Goal: Task Accomplishment & Management: Use online tool/utility

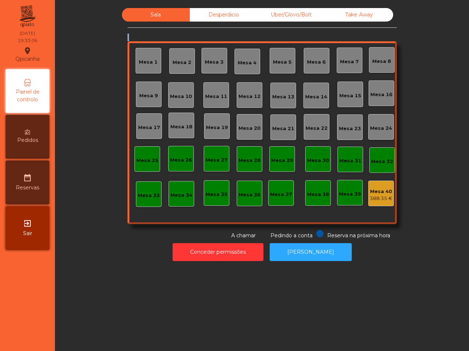
click at [71, 52] on div "Sala Desperdicio Uber/Glovo/Bolt Take Away Mesa 1 Mesa 2 Mesa 3 [GEOGRAPHIC_DAT…" at bounding box center [262, 124] width 394 height 232
click at [72, 54] on div "Sala Desperdicio Uber/Glovo/Bolt Take Away Mesa 1 Mesa 2 Mesa 3 [GEOGRAPHIC_DAT…" at bounding box center [262, 124] width 394 height 232
click at [209, 123] on div "Mesa 19" at bounding box center [217, 126] width 22 height 10
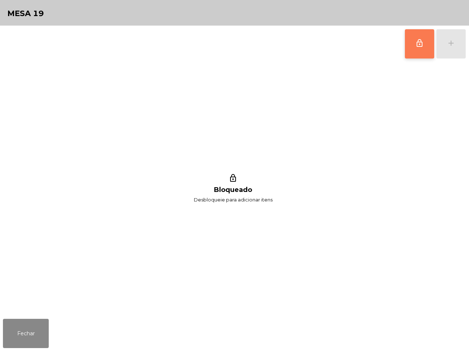
click at [425, 45] on button "lock_outline" at bounding box center [419, 43] width 29 height 29
click at [447, 45] on div "add" at bounding box center [450, 43] width 9 height 9
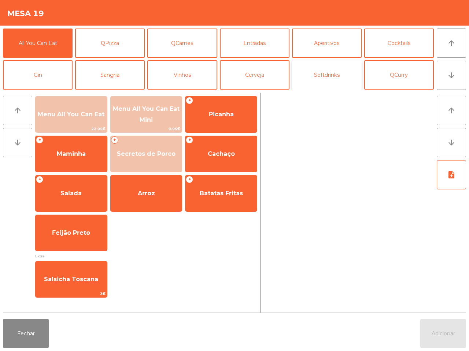
click at [315, 83] on button "Softdrinks" at bounding box center [327, 74] width 70 height 29
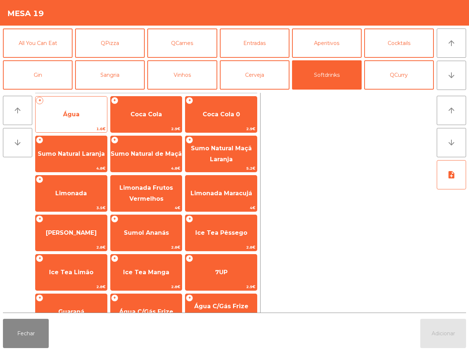
click at [77, 129] on span "1.6€" at bounding box center [71, 129] width 71 height 7
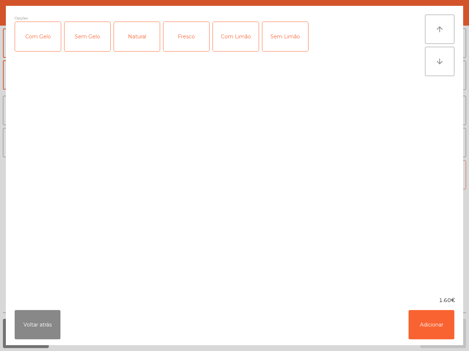
click at [454, 333] on div "Voltar atrás Adicionar" at bounding box center [234, 325] width 457 height 41
click at [449, 334] on button "Adicionar" at bounding box center [431, 324] width 46 height 29
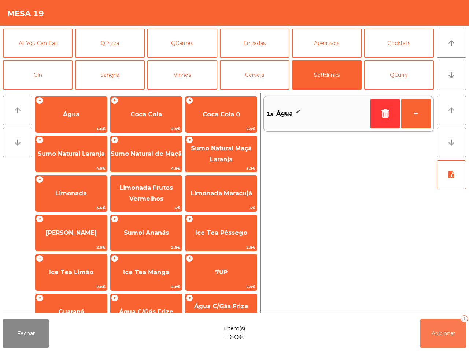
click at [449, 334] on span "Adicionar" at bounding box center [442, 334] width 23 height 7
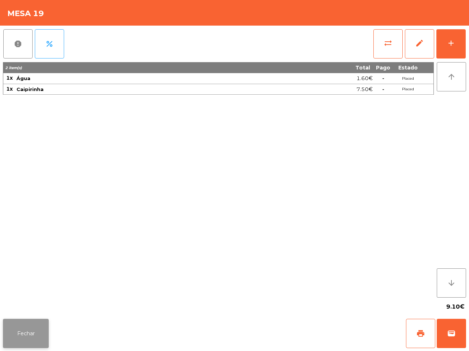
click at [36, 328] on button "Fechar" at bounding box center [26, 333] width 46 height 29
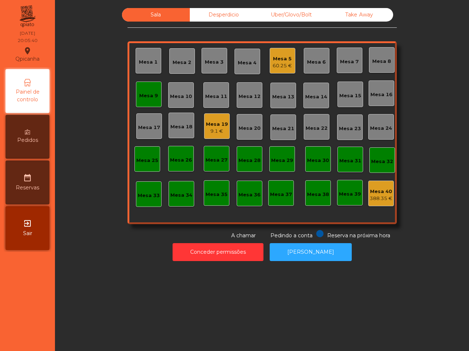
click at [147, 93] on div "Mesa 9" at bounding box center [148, 95] width 19 height 7
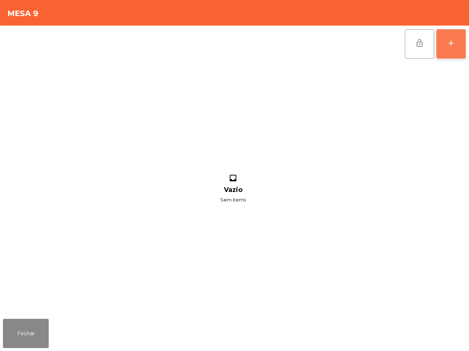
click at [459, 41] on button "add" at bounding box center [450, 43] width 29 height 29
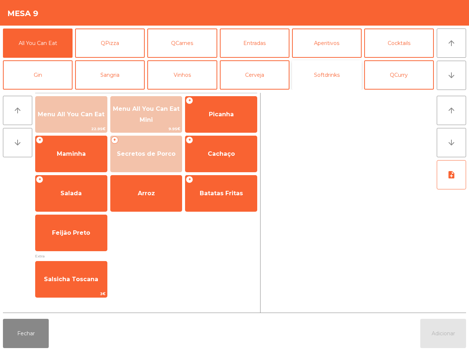
click at [306, 79] on button "Softdrinks" at bounding box center [327, 74] width 70 height 29
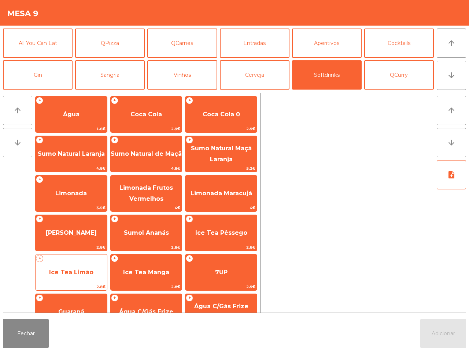
click at [96, 270] on span "Ice Tea Limão" at bounding box center [71, 273] width 71 height 20
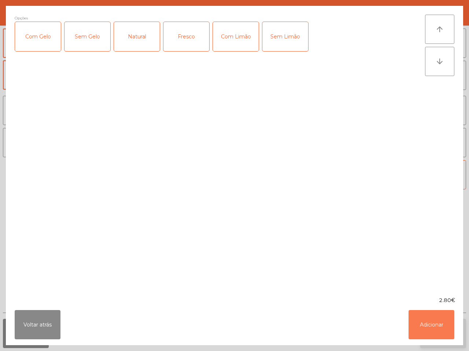
click at [439, 332] on button "Adicionar" at bounding box center [431, 324] width 46 height 29
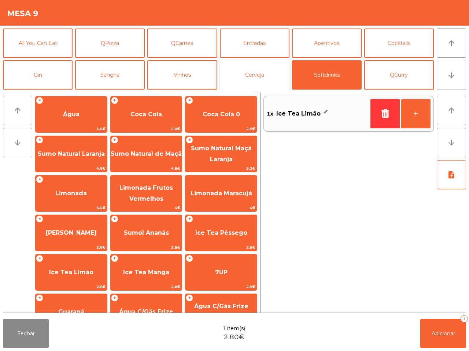
click at [246, 72] on button "Cerveja" at bounding box center [255, 74] width 70 height 29
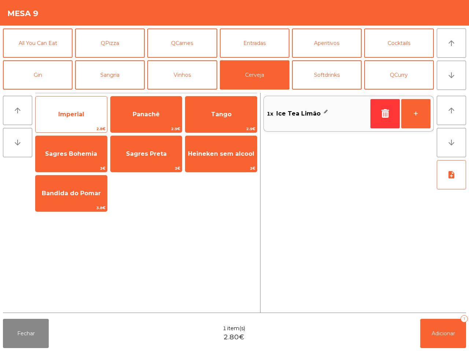
click at [84, 110] on span "Imperial" at bounding box center [71, 115] width 71 height 20
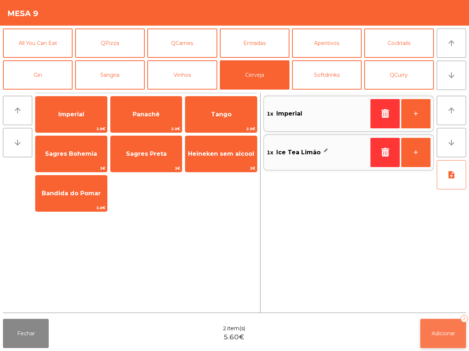
click at [433, 330] on button "Adicionar 2" at bounding box center [443, 333] width 46 height 29
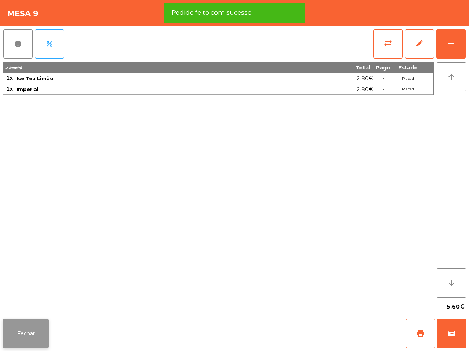
click at [40, 331] on button "Fechar" at bounding box center [26, 333] width 46 height 29
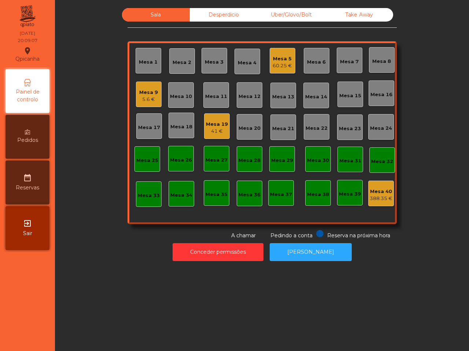
click at [149, 101] on div "5.6 €" at bounding box center [148, 99] width 19 height 7
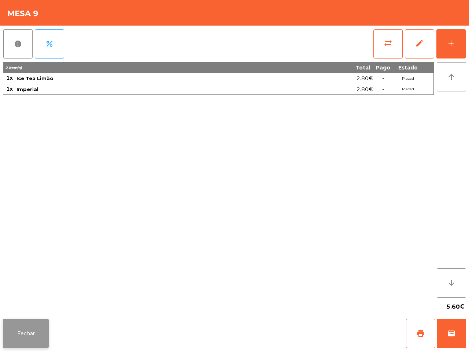
click at [33, 332] on button "Fechar" at bounding box center [26, 333] width 46 height 29
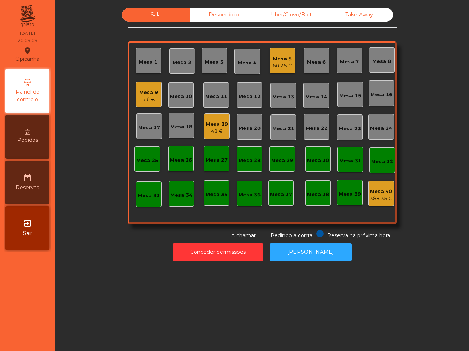
click at [276, 72] on div "Mesa 5 60.25 €" at bounding box center [282, 61] width 26 height 26
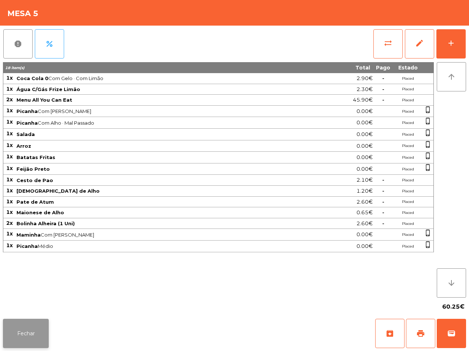
click at [36, 330] on button "Fechar" at bounding box center [26, 333] width 46 height 29
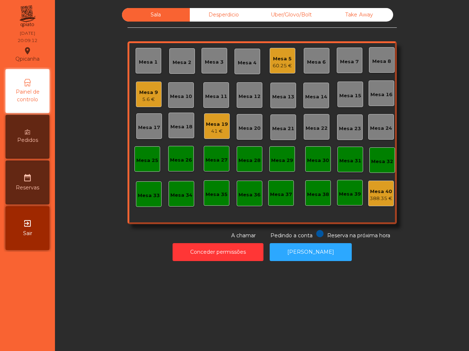
click at [213, 132] on div "41 €" at bounding box center [217, 131] width 22 height 7
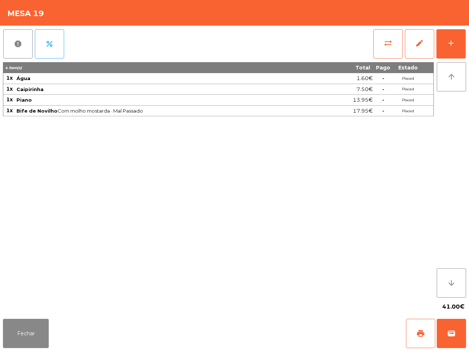
click at [37, 319] on div "Fechar print wallet" at bounding box center [234, 333] width 469 height 35
click at [42, 323] on button "Fechar" at bounding box center [26, 333] width 46 height 29
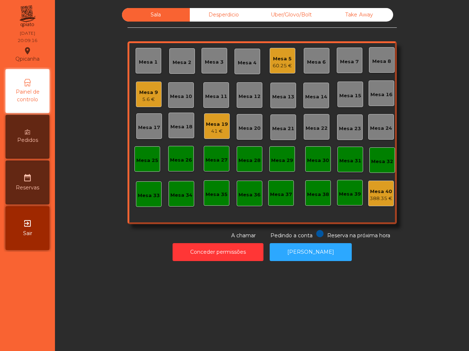
click at [68, 266] on div "Sala Desperdicio Uber/Glovo/Bolt Take Away Mesa 1 Mesa 2 Mesa 3 Mesa 4 Mesa 5 6…" at bounding box center [262, 175] width 414 height 351
